Goal: Information Seeking & Learning: Learn about a topic

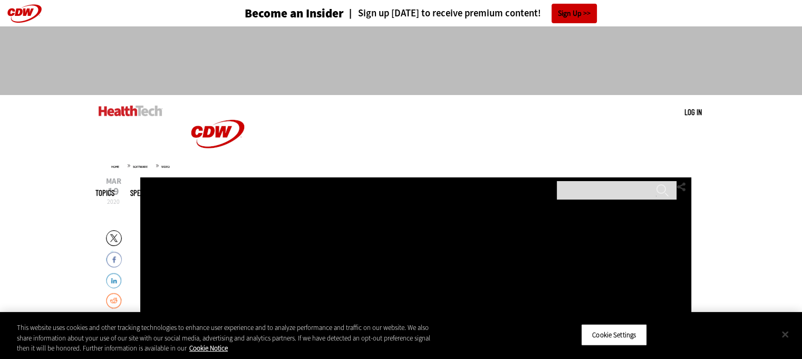
click at [786, 336] on button "Close" at bounding box center [785, 333] width 23 height 23
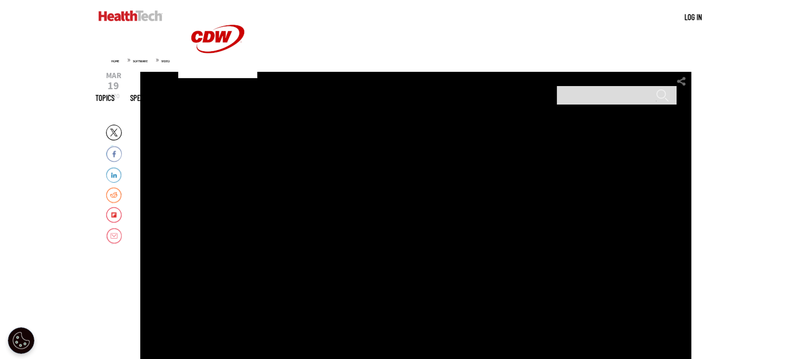
scroll to position [158, 0]
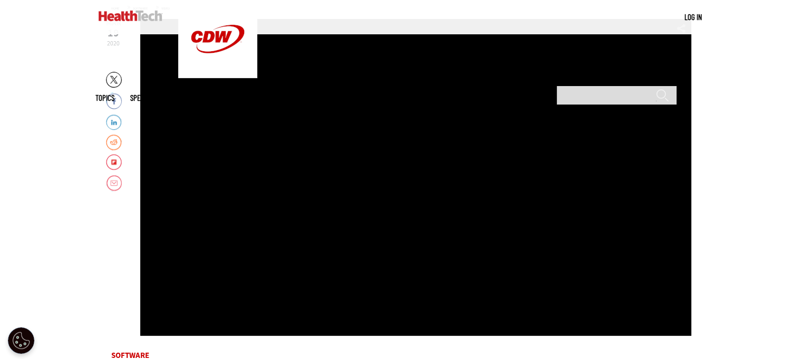
click at [419, 234] on div "Video viewer" at bounding box center [415, 177] width 551 height 316
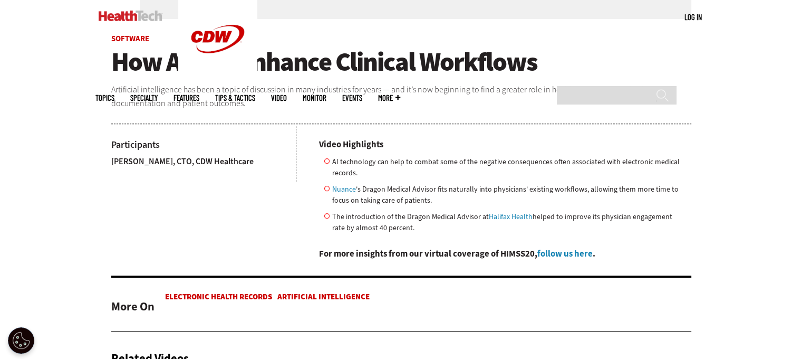
scroll to position [264, 0]
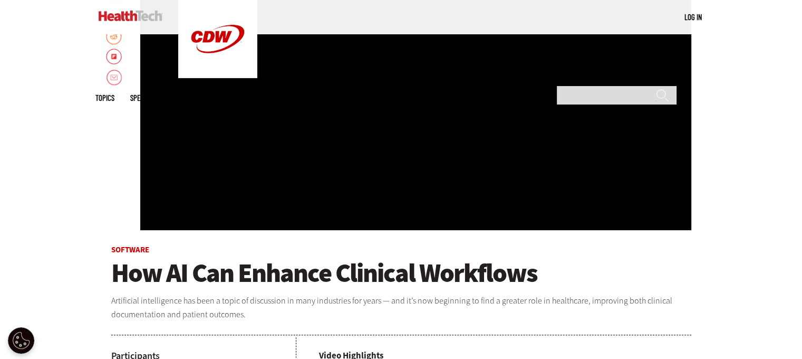
click at [348, 184] on div "Video viewer" at bounding box center [415, 72] width 551 height 316
click at [357, 173] on div "Video viewer" at bounding box center [415, 72] width 551 height 316
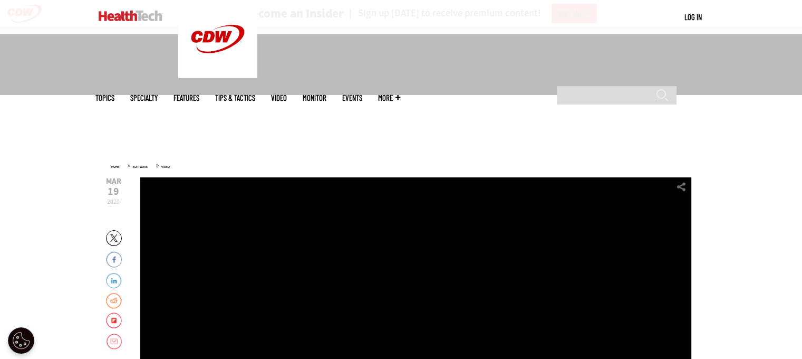
scroll to position [158, 0]
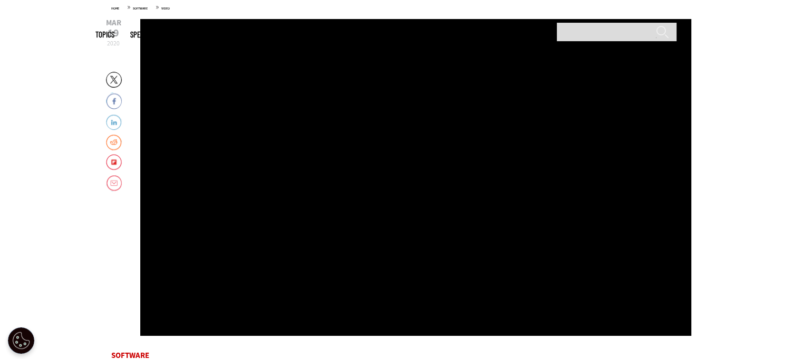
click at [117, 122] on link "LinkedIn" at bounding box center [114, 121] width 16 height 17
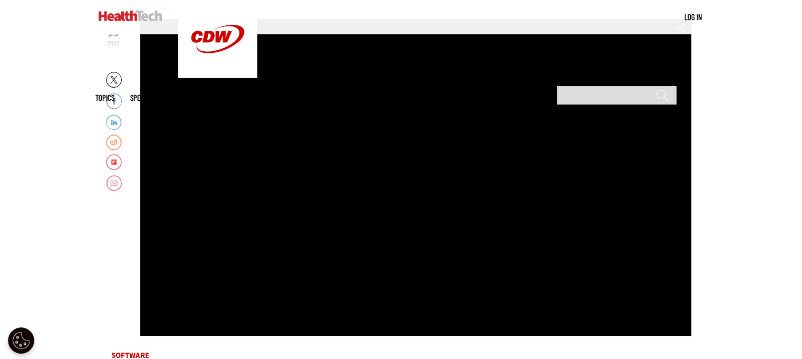
scroll to position [369, 0]
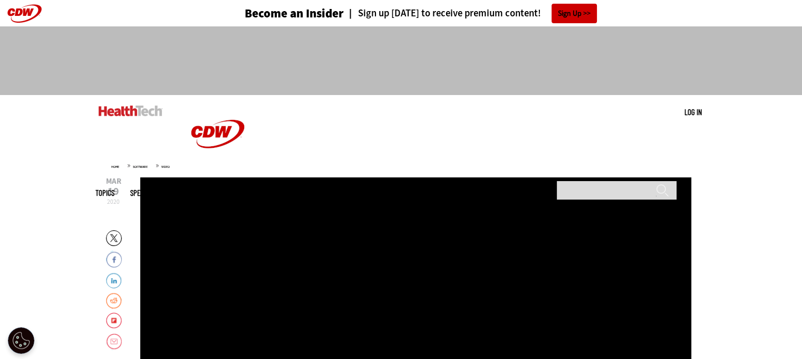
scroll to position [53, 0]
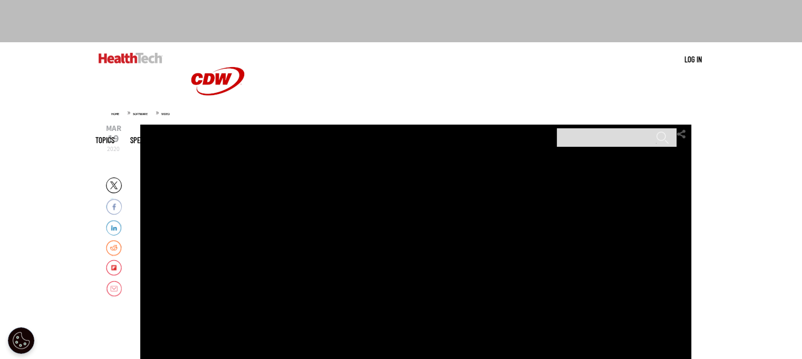
click at [112, 206] on link "Facebook" at bounding box center [114, 206] width 16 height 17
click at [111, 248] on link "Reddit" at bounding box center [114, 247] width 16 height 17
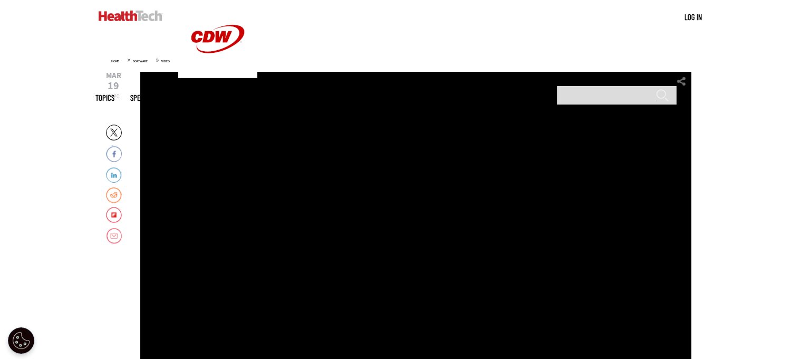
scroll to position [158, 0]
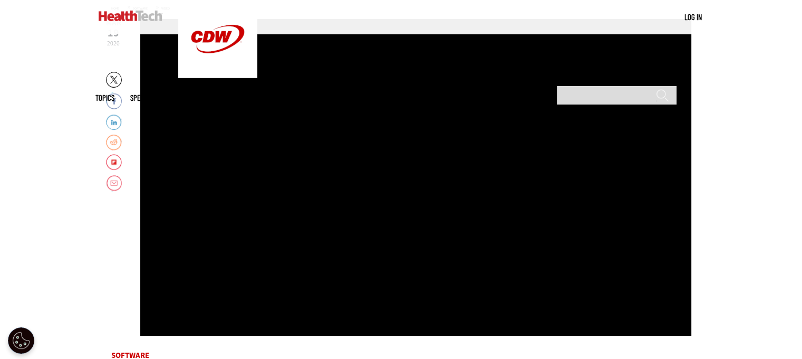
click at [115, 141] on link "Reddit" at bounding box center [114, 141] width 16 height 17
click at [114, 164] on link "Flipboard" at bounding box center [114, 162] width 16 height 17
click at [671, 55] on div "Video viewer" at bounding box center [415, 177] width 551 height 316
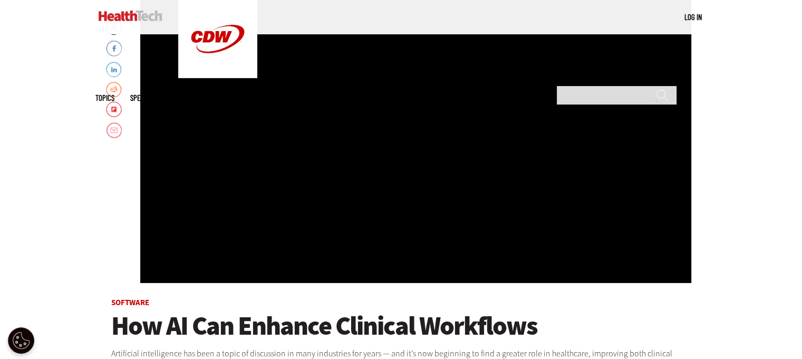
drag, startPoint x: 438, startPoint y: 102, endPoint x: 357, endPoint y: 227, distance: 149.1
click at [357, 227] on div "Video viewer" at bounding box center [415, 124] width 551 height 316
click at [359, 224] on div "Video viewer" at bounding box center [415, 124] width 551 height 316
click at [114, 130] on link "Email" at bounding box center [114, 130] width 16 height 17
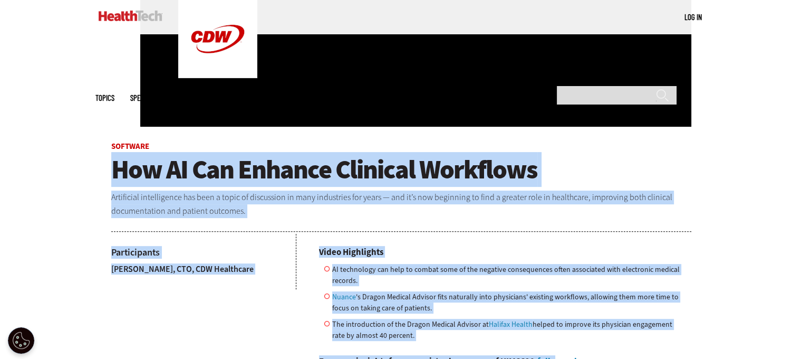
scroll to position [392, 0]
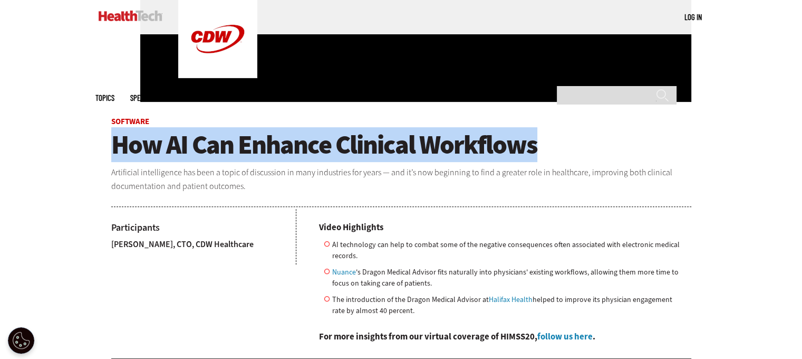
drag, startPoint x: 111, startPoint y: 328, endPoint x: 536, endPoint y: 148, distance: 461.5
click at [536, 148] on h1 "How AI Can Enhance Clinical Workflows" at bounding box center [401, 144] width 580 height 26
copy span "How AI Can Enhance Clinical Workflows"
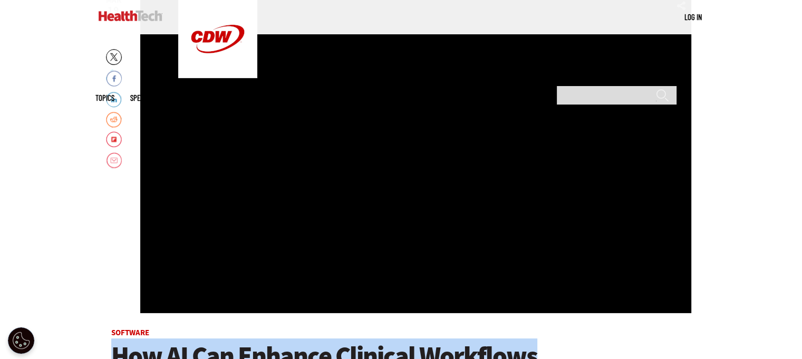
scroll to position [128, 0]
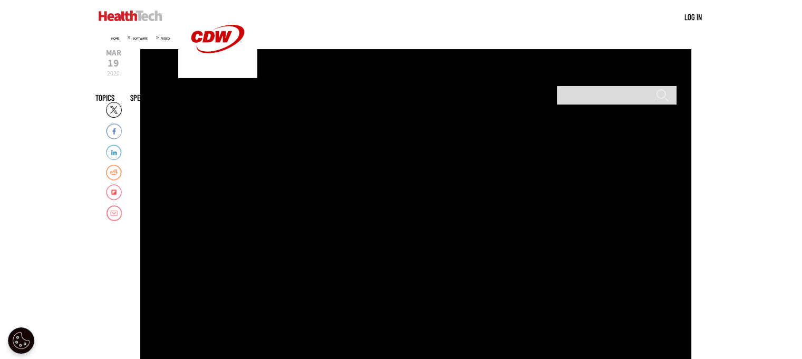
click at [114, 194] on link "Flipboard" at bounding box center [114, 192] width 16 height 17
click at [116, 192] on link "Flipboard" at bounding box center [114, 192] width 16 height 17
click at [112, 192] on link "Flipboard" at bounding box center [114, 192] width 16 height 17
click at [118, 193] on link "Flipboard" at bounding box center [114, 192] width 16 height 17
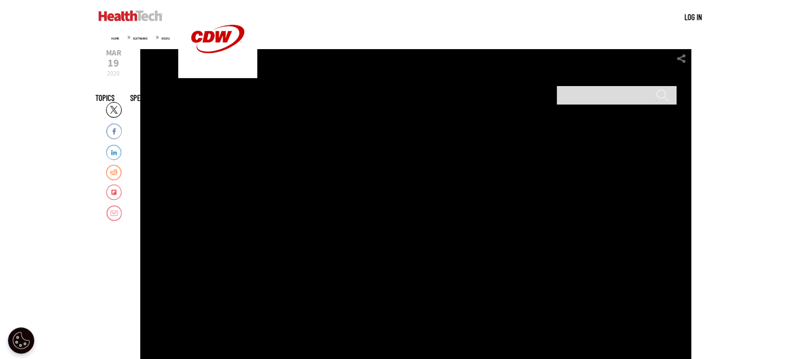
click at [113, 195] on link "Flipboard" at bounding box center [114, 192] width 16 height 17
click at [698, 17] on link "Log in" at bounding box center [693, 16] width 17 height 9
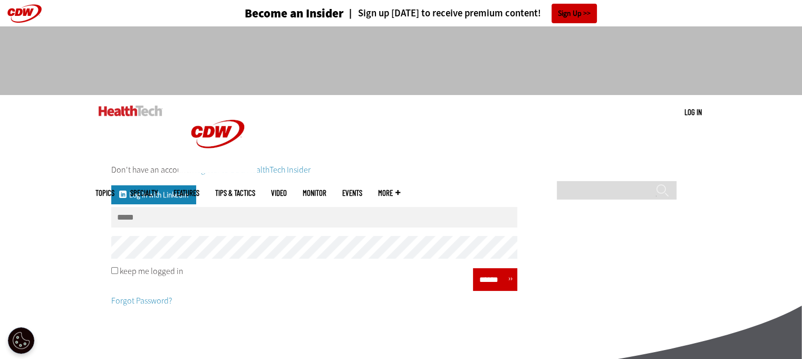
click at [172, 187] on link "Log in with Linkedin" at bounding box center [153, 194] width 85 height 19
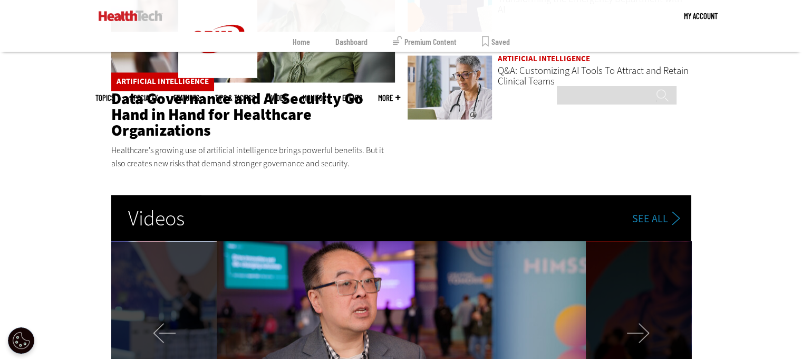
scroll to position [1899, 0]
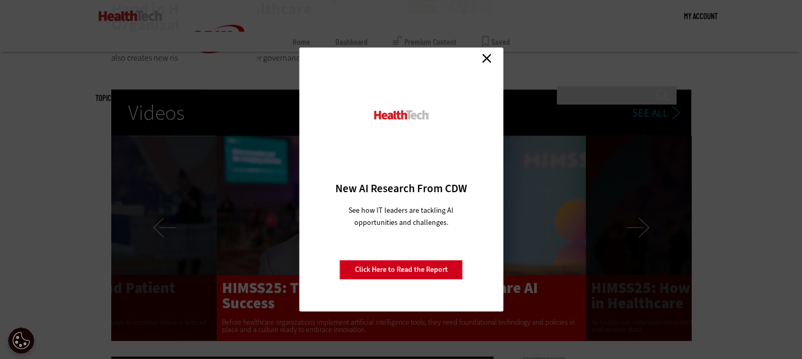
click at [486, 52] on link "Close" at bounding box center [487, 58] width 16 height 16
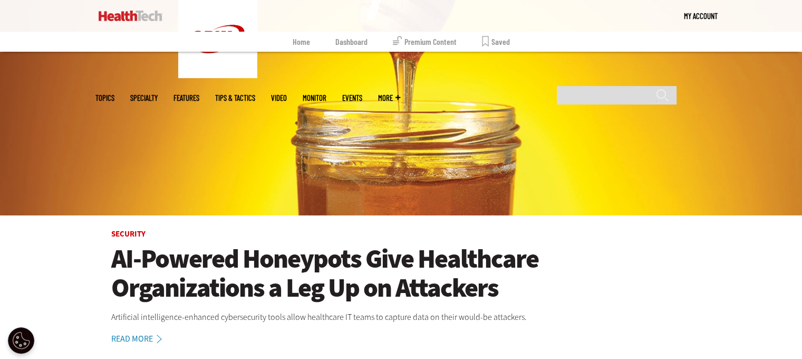
scroll to position [105, 0]
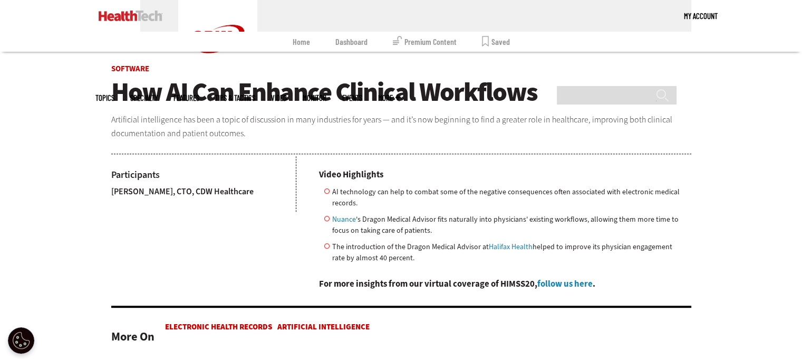
scroll to position [517, 0]
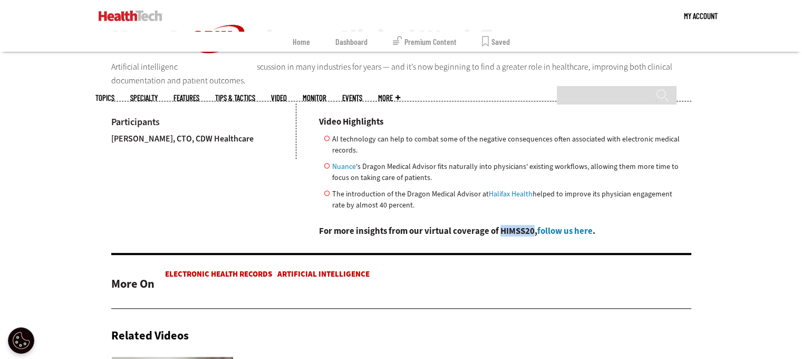
drag, startPoint x: 500, startPoint y: 232, endPoint x: 534, endPoint y: 235, distance: 33.4
click at [534, 235] on h4 "For more insights from our virtual coverage of HIMSS20, follow us here ." at bounding box center [505, 230] width 372 height 9
copy h4 "HIMSS20"
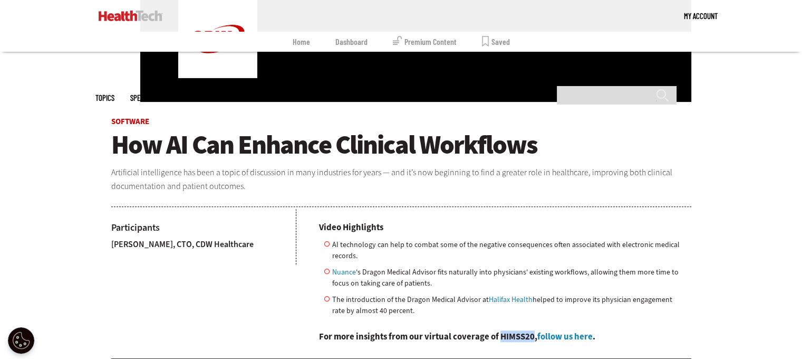
scroll to position [359, 0]
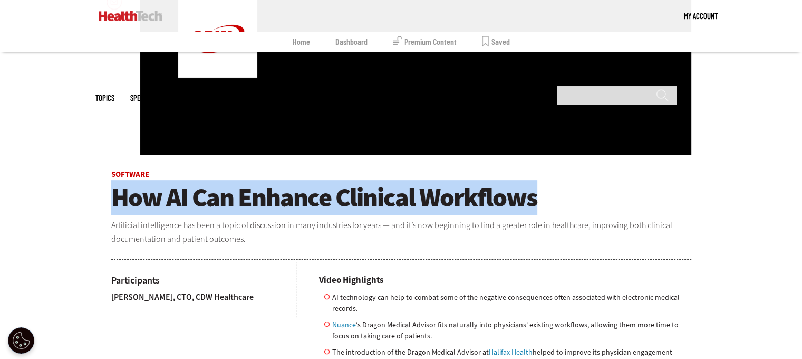
drag, startPoint x: 114, startPoint y: 195, endPoint x: 532, endPoint y: 191, distance: 418.2
click at [532, 191] on span "How AI Can Enhance Clinical Workflows" at bounding box center [324, 197] width 426 height 35
copy span "How AI Can Enhance Clinical Workflows"
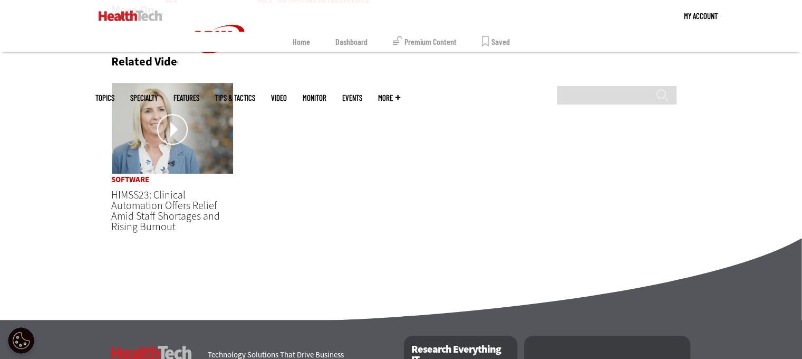
scroll to position [738, 0]
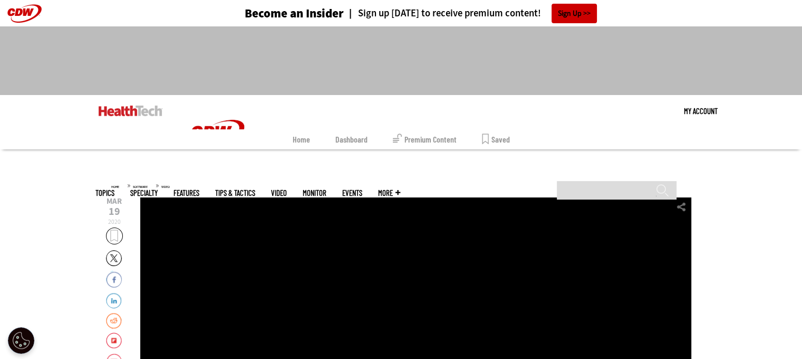
scroll to position [316, 0]
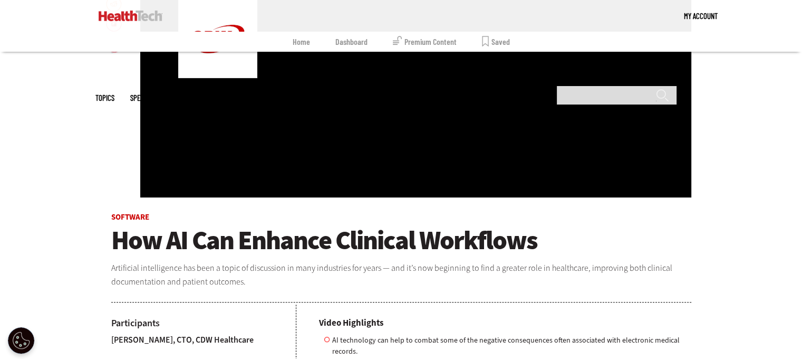
click at [382, 92] on div "Video viewer" at bounding box center [415, 39] width 551 height 316
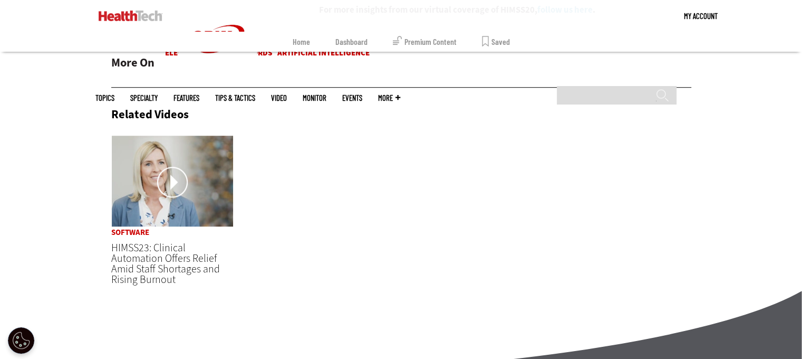
scroll to position [686, 0]
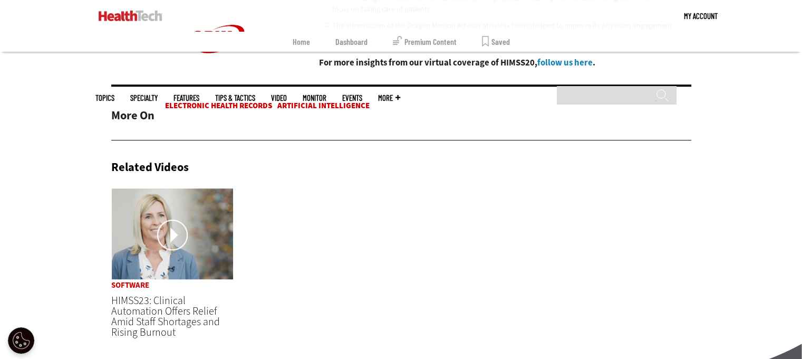
click at [180, 251] on link at bounding box center [172, 235] width 122 height 94
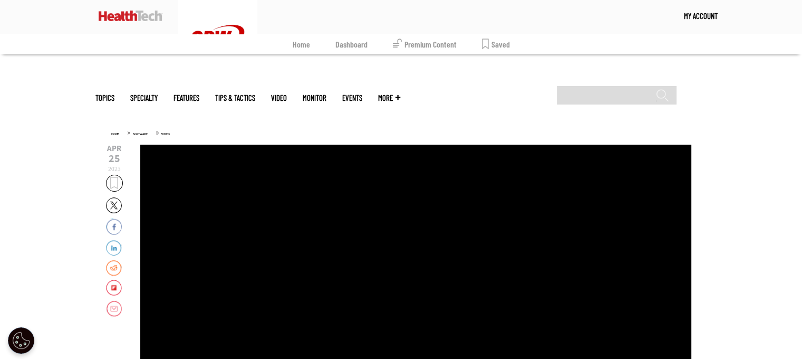
scroll to position [211, 0]
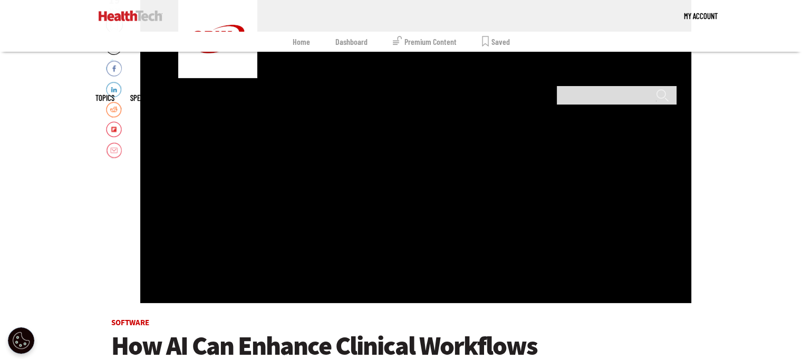
scroll to position [316, 0]
